Goal: Task Accomplishment & Management: Complete application form

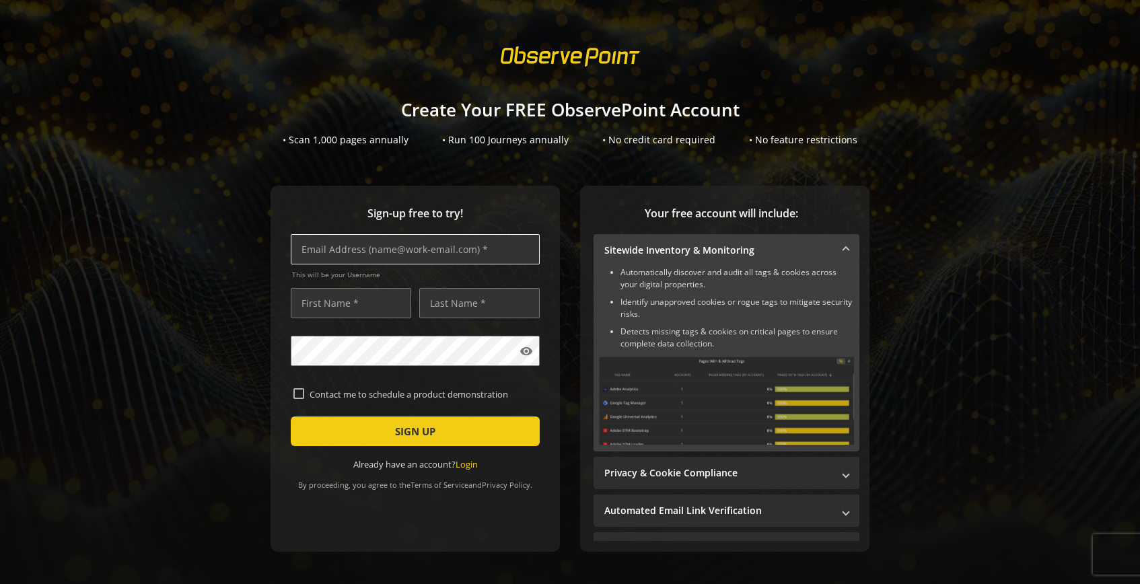
click at [356, 242] on input "text" at bounding box center [415, 249] width 249 height 30
paste input "[EMAIL_ADDRESS][DOMAIN_NAME]"
type input "[EMAIL_ADDRESS][DOMAIN_NAME]"
click at [348, 307] on input "text" at bounding box center [351, 303] width 120 height 30
click at [462, 303] on input "text" at bounding box center [479, 303] width 120 height 30
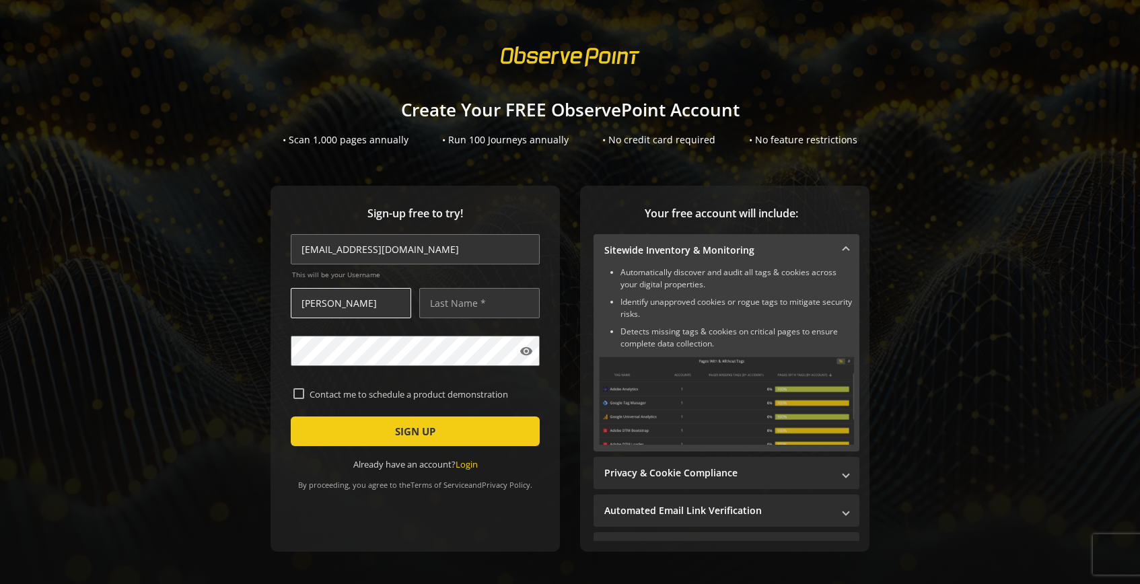
click at [372, 311] on input "[PERSON_NAME]" at bounding box center [351, 303] width 120 height 30
type input "[PERSON_NAME]"
click at [440, 311] on input "text" at bounding box center [479, 303] width 120 height 30
type input "[PERSON_NAME]"
